Goal: Information Seeking & Learning: Learn about a topic

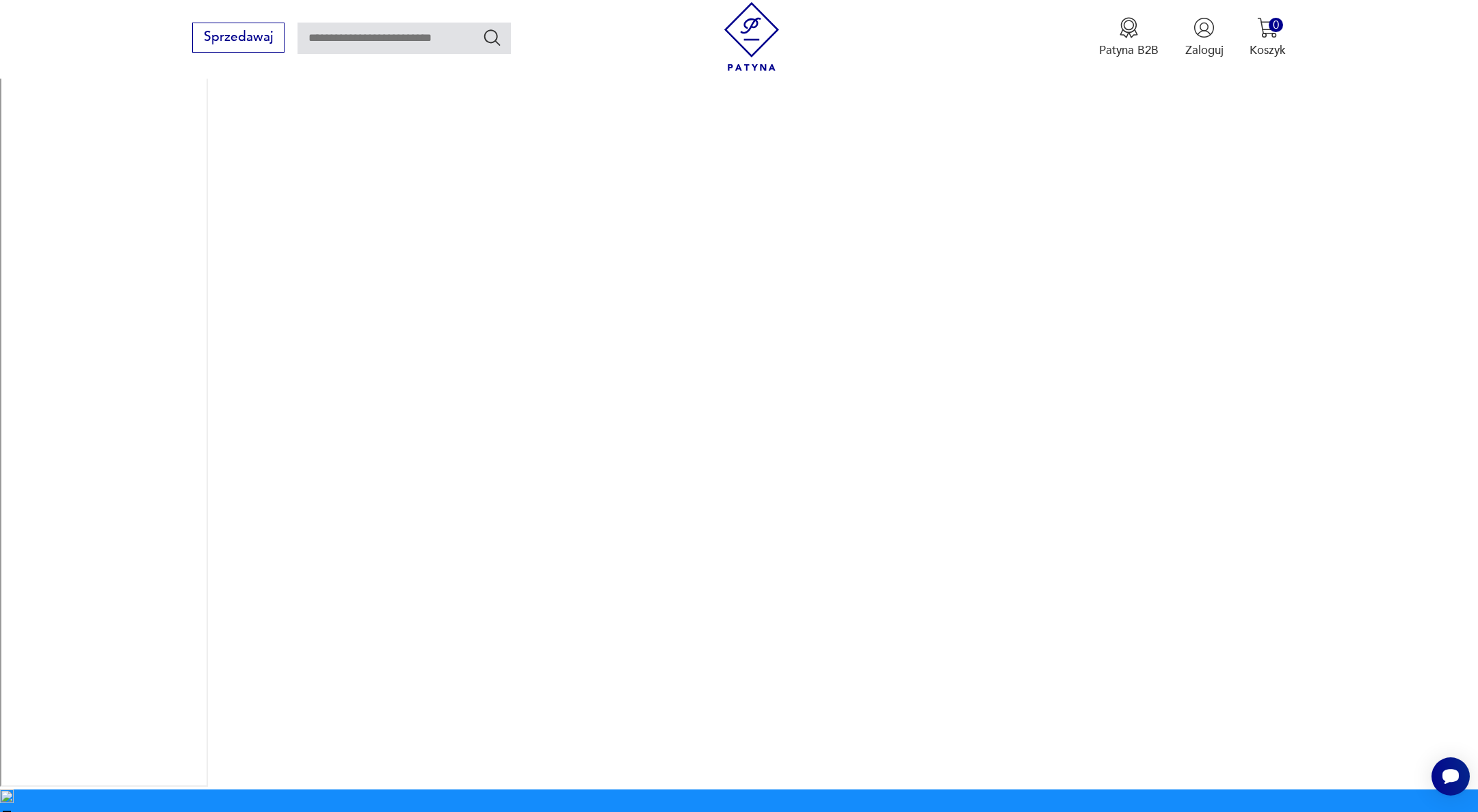
scroll to position [550, 0]
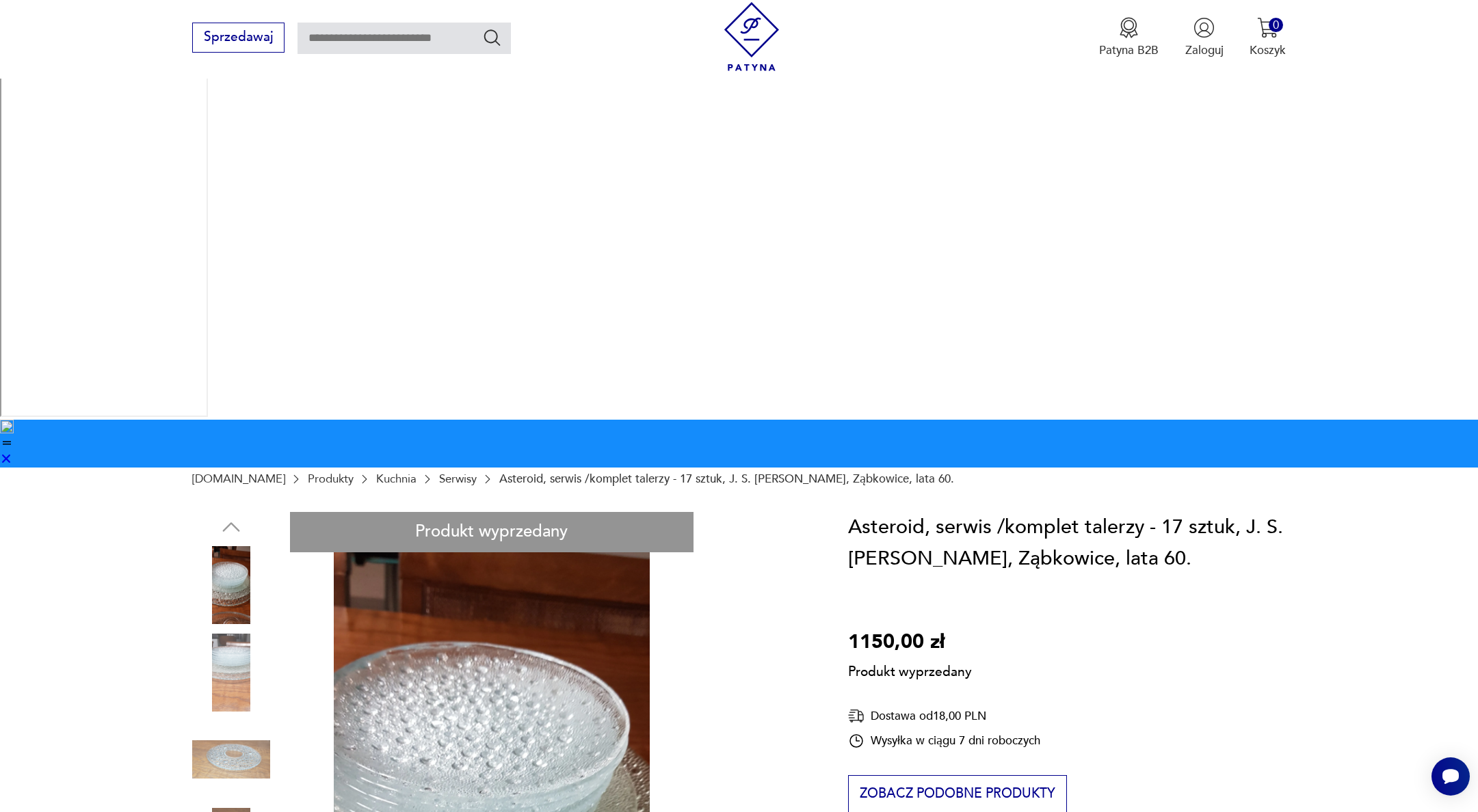
scroll to position [205, 0]
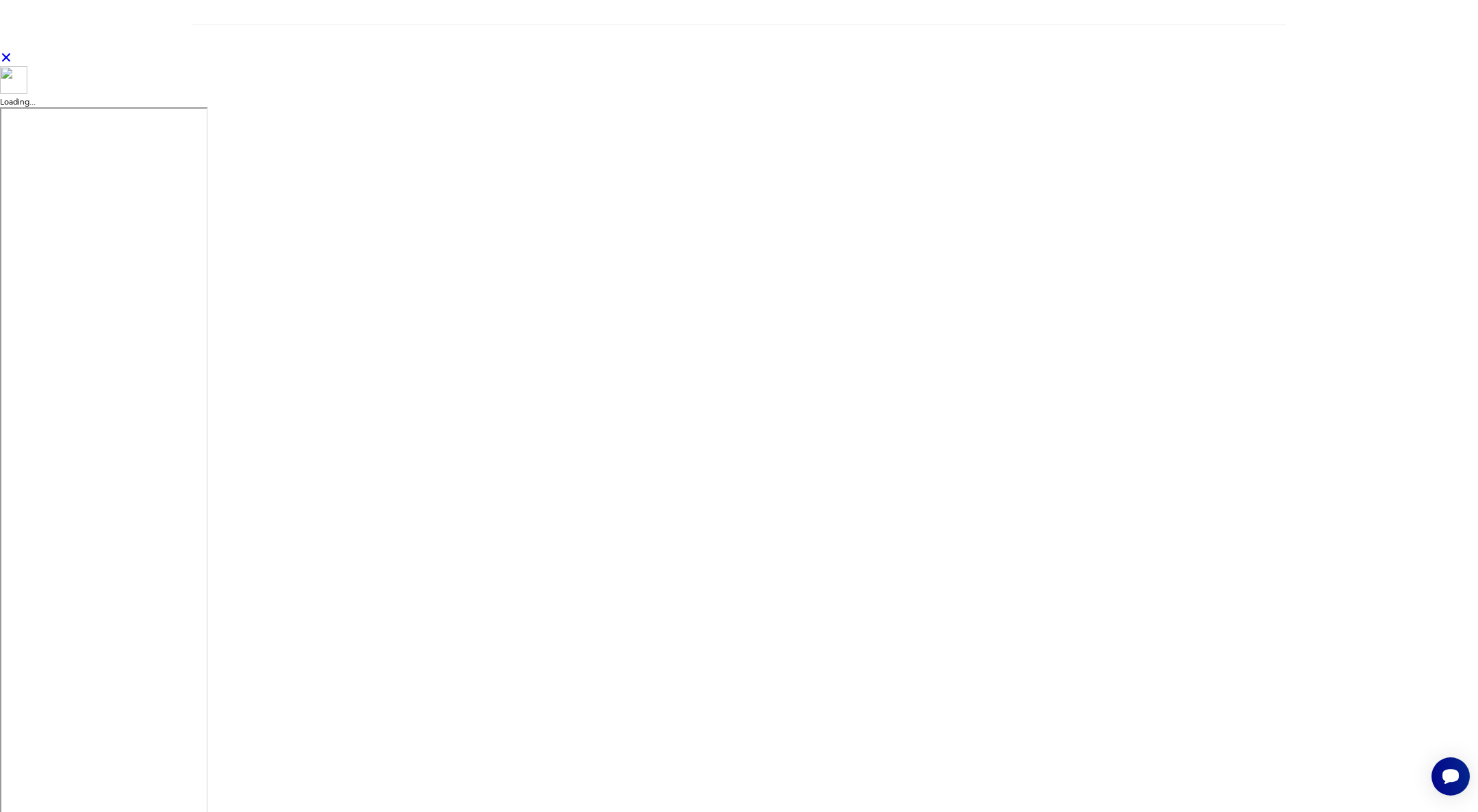
scroll to position [110, 0]
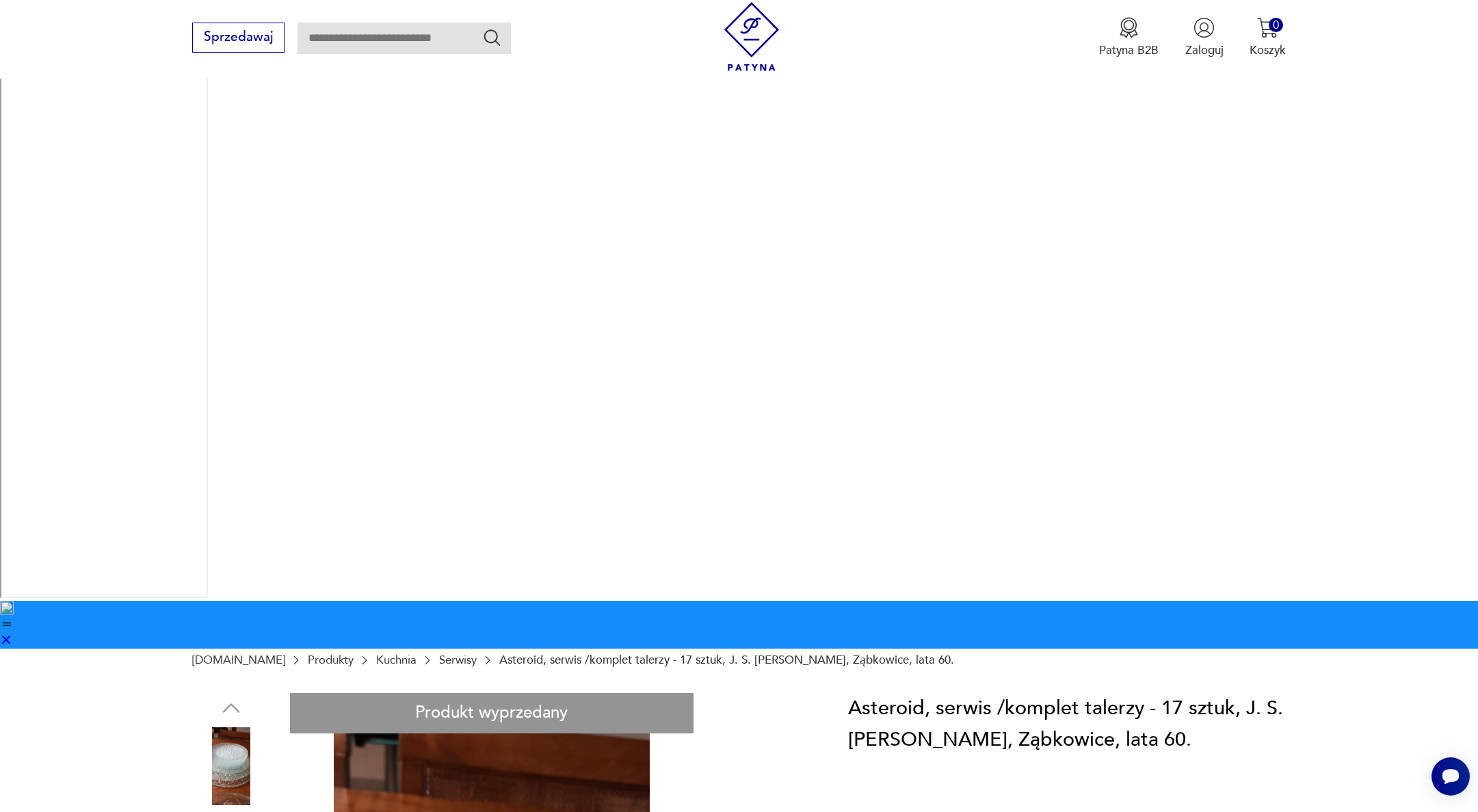
scroll to position [480, 0]
